Goal: Information Seeking & Learning: Learn about a topic

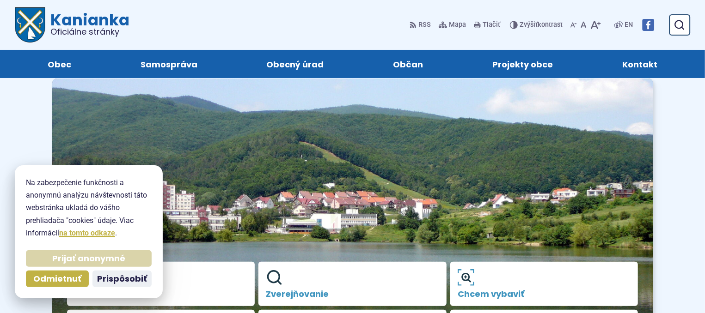
click at [71, 258] on span "Prijať anonymné" at bounding box center [88, 259] width 73 height 11
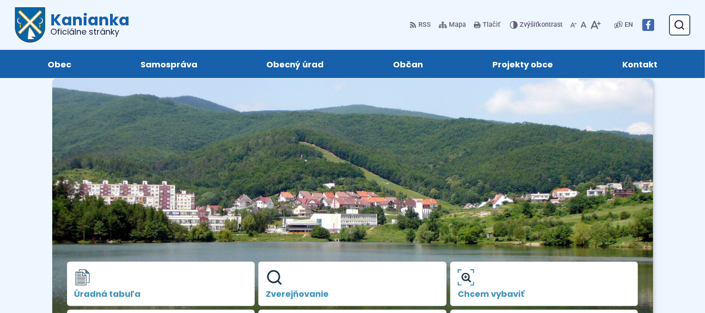
click at [71, 258] on div "Úradná tabuľa Zverejňovanie Chcem vybaviť Obecný rozhlas Kultúrne a športové po…" at bounding box center [352, 308] width 601 height 122
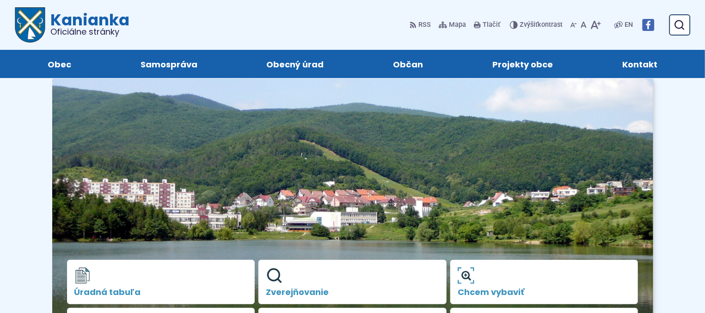
click at [132, 190] on img at bounding box center [352, 222] width 601 height 291
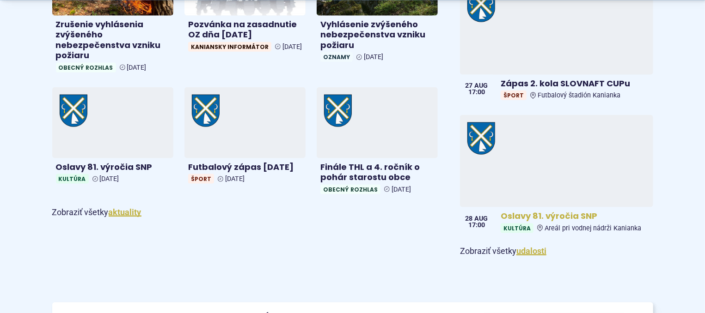
scroll to position [595, 0]
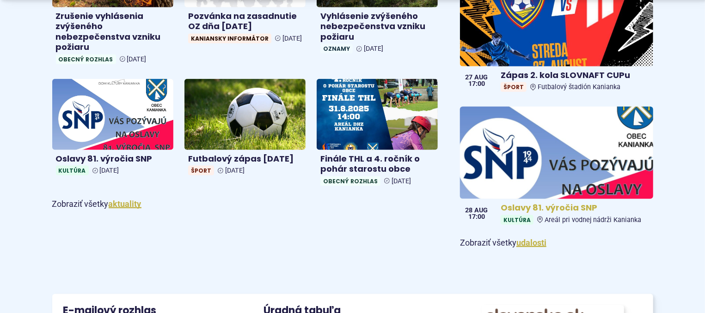
click at [552, 151] on img at bounding box center [557, 153] width 222 height 106
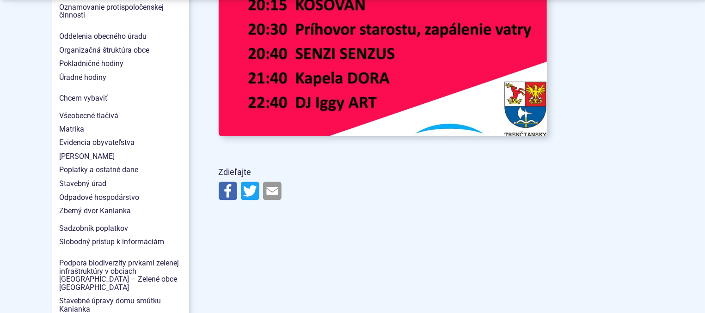
scroll to position [941, 0]
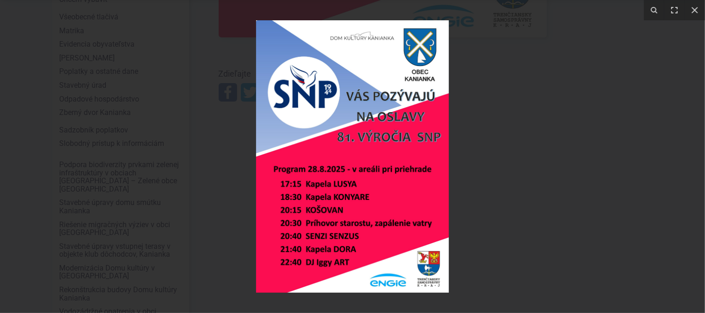
click at [373, 261] on img at bounding box center [352, 156] width 193 height 273
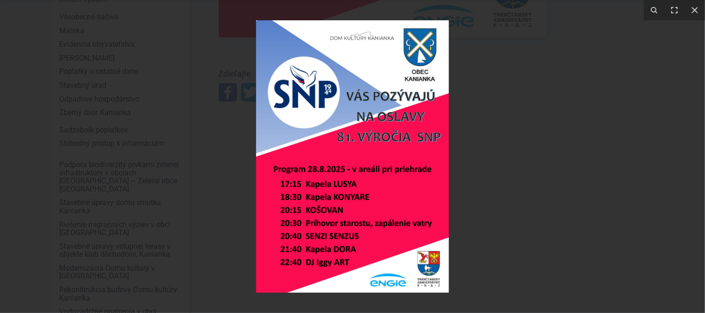
drag, startPoint x: 509, startPoint y: 170, endPoint x: 506, endPoint y: 157, distance: 13.1
click at [509, 170] on div at bounding box center [352, 156] width 705 height 313
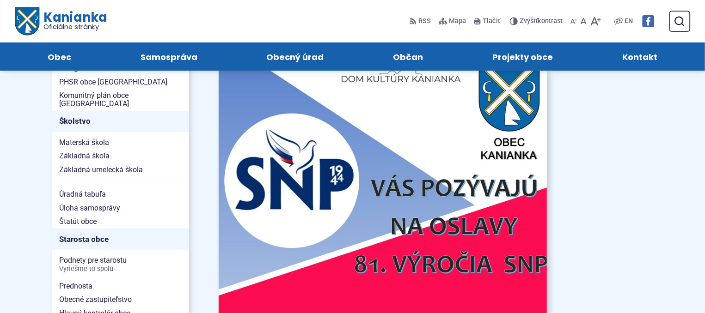
scroll to position [396, 0]
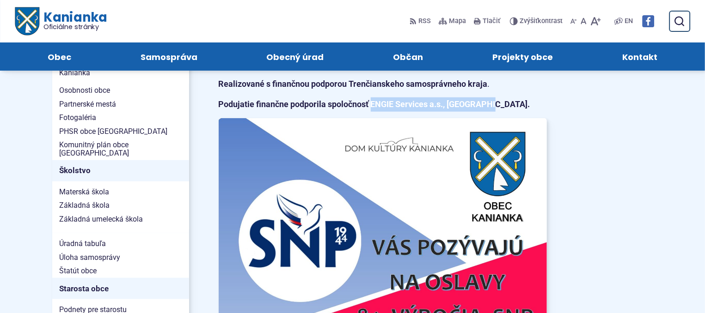
drag, startPoint x: 375, startPoint y: 132, endPoint x: 484, endPoint y: 133, distance: 108.7
click at [484, 109] on strong "Podujatie finančne podporila spoločnosť ENGIE Services a.s., [GEOGRAPHIC_DATA]." at bounding box center [375, 104] width 312 height 10
copy strong "ENGIE Services a.s., [GEOGRAPHIC_DATA]"
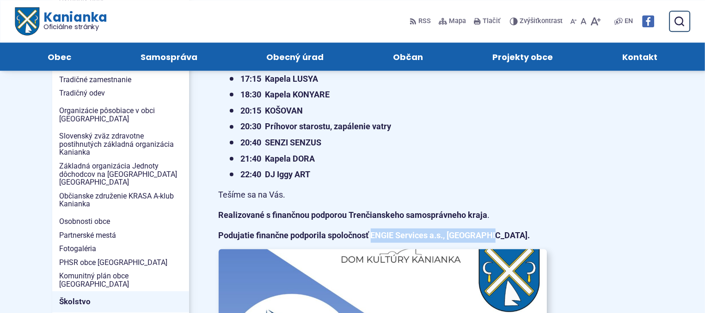
scroll to position [248, 0]
